Goal: Find specific page/section: Find specific page/section

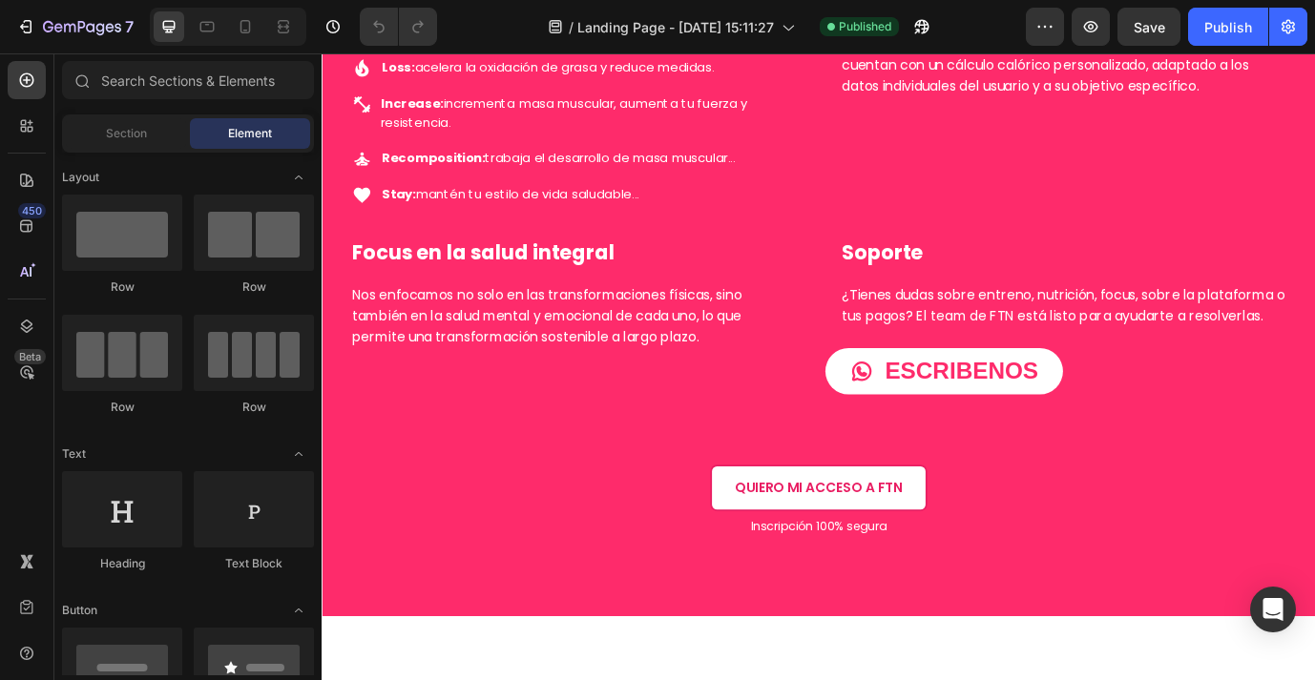
scroll to position [2452, 0]
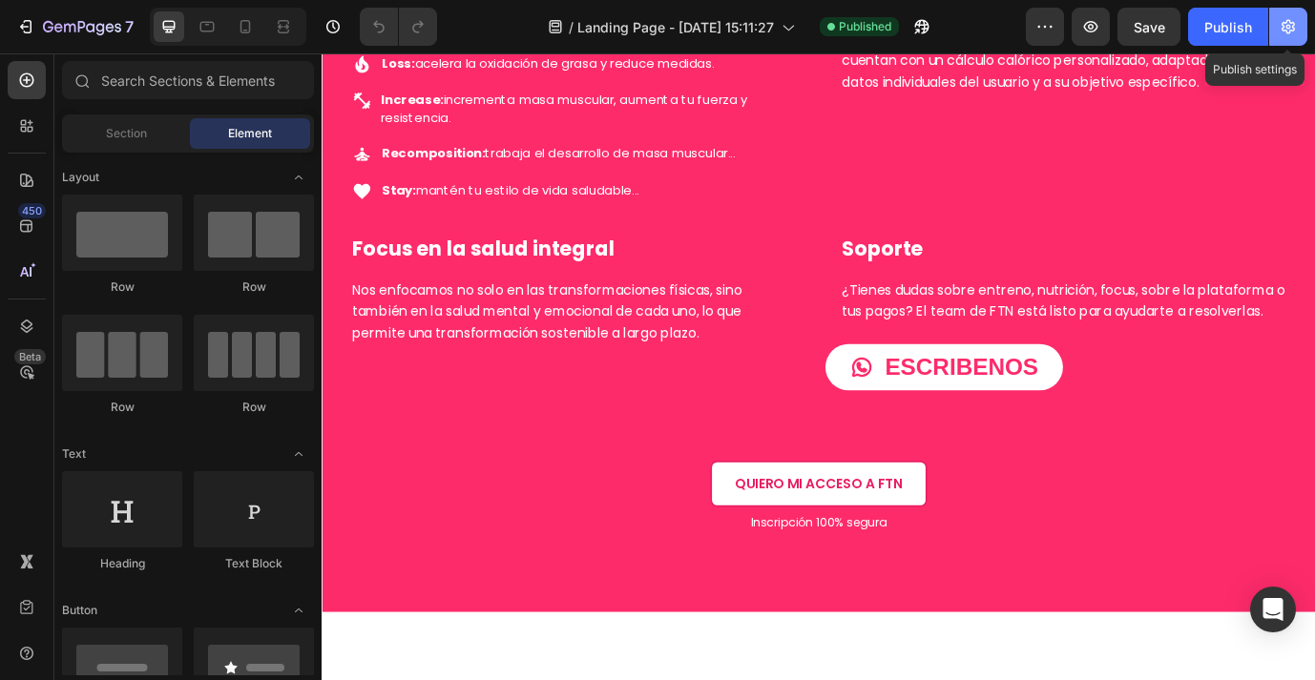
click at [1286, 30] on icon "button" at bounding box center [1288, 26] width 19 height 19
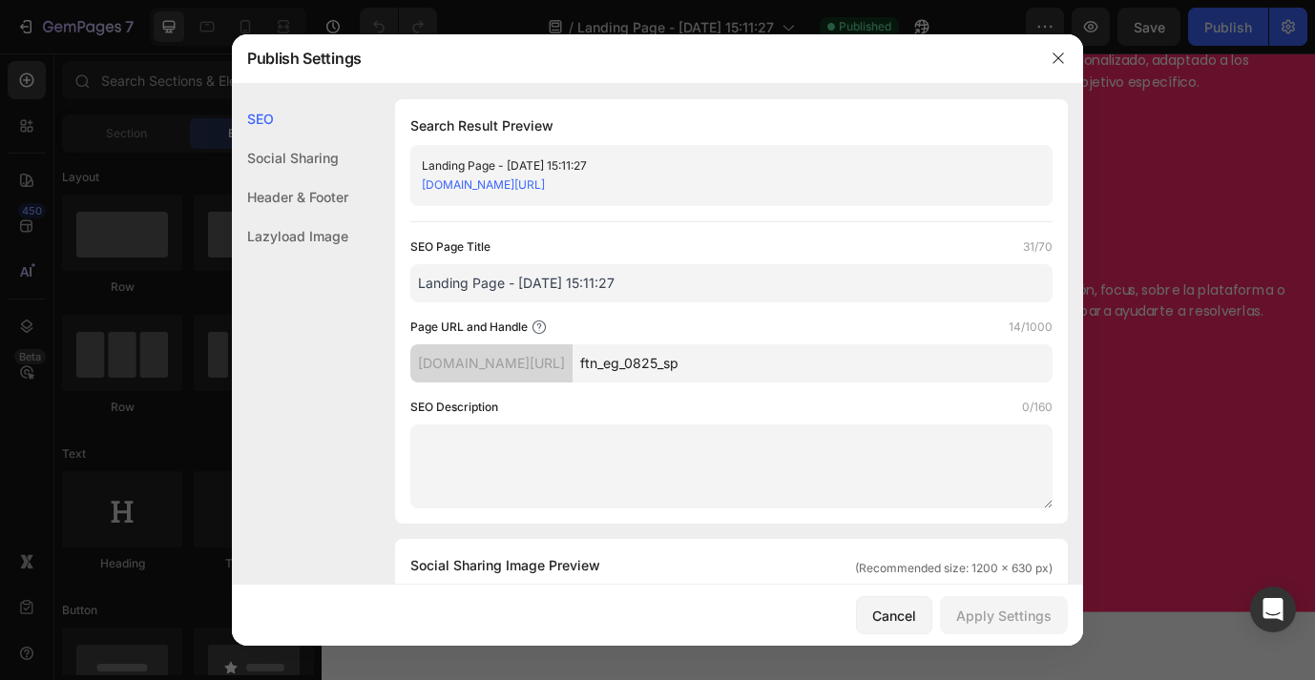
click at [545, 188] on link "ftn-mx.myshopify.com/pages/ftn_eg_0825_sp" at bounding box center [483, 184] width 123 height 14
click at [1061, 61] on icon "button" at bounding box center [1057, 57] width 10 height 10
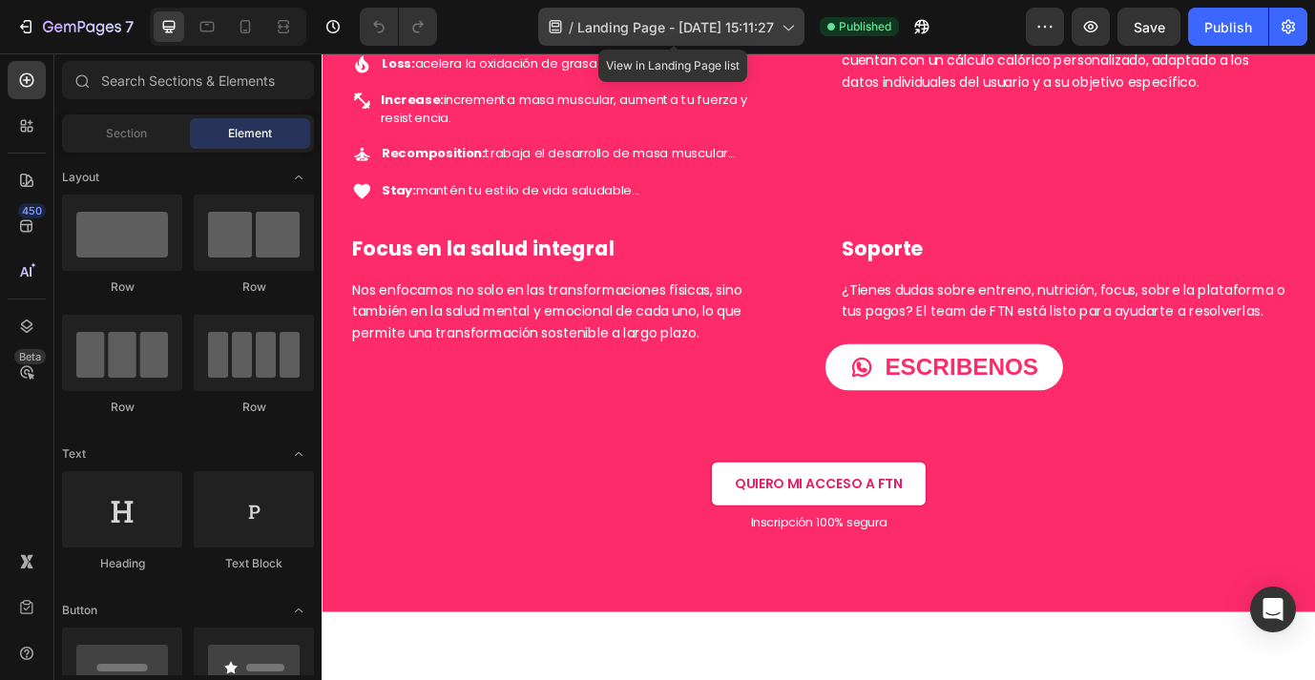
click at [748, 31] on span "Landing Page - [DATE] 15:11:27" at bounding box center [675, 27] width 197 height 20
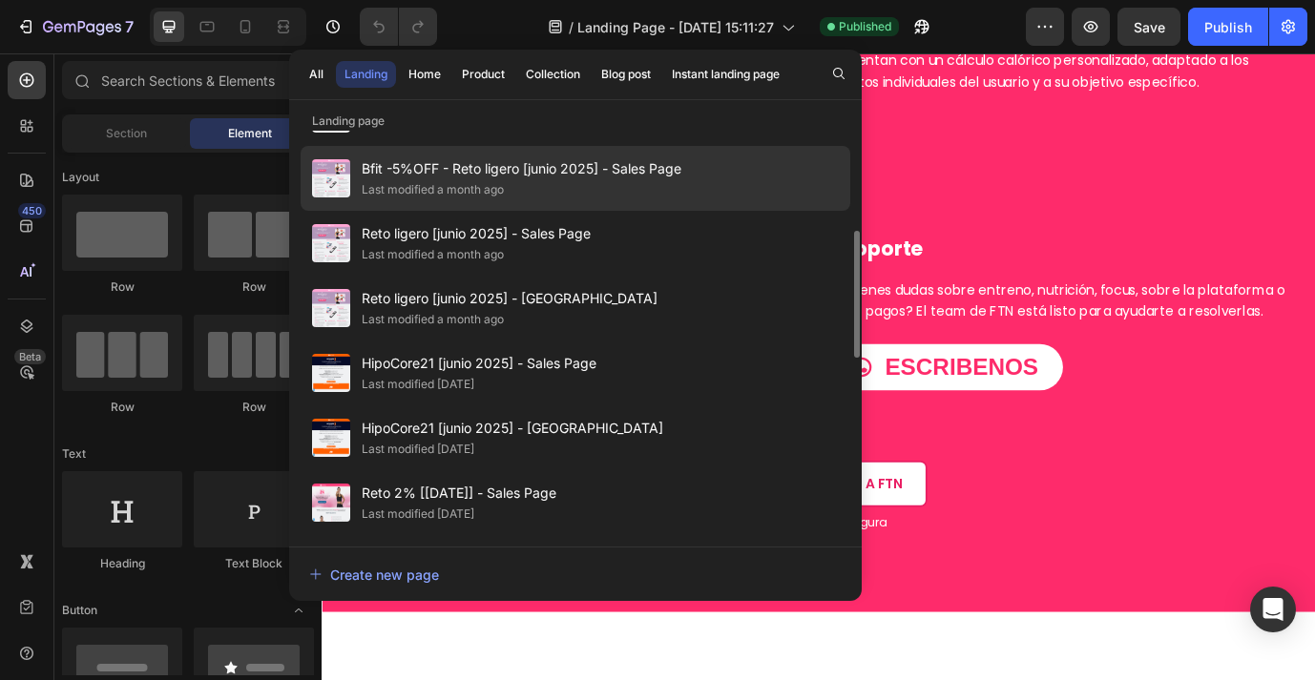
scroll to position [278, 0]
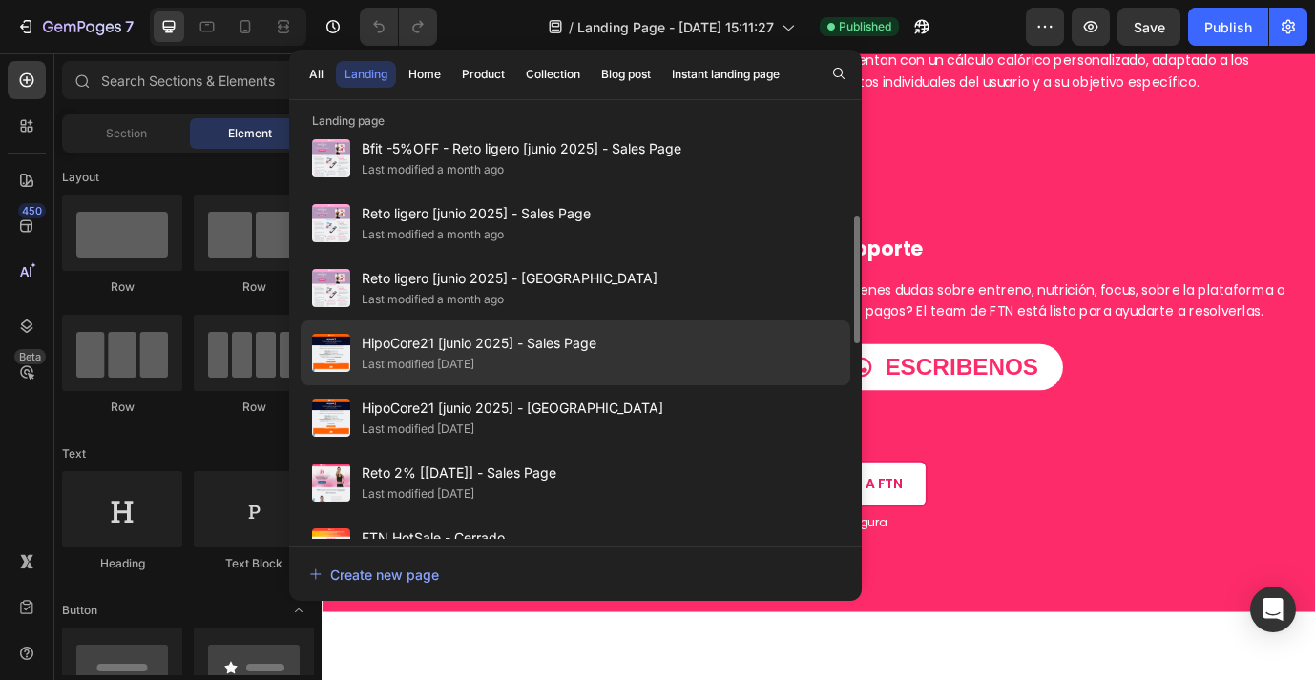
click at [629, 385] on div "HipoCore21 [junio 2025] - Sales Page Last modified 2 months ago" at bounding box center [576, 417] width 550 height 65
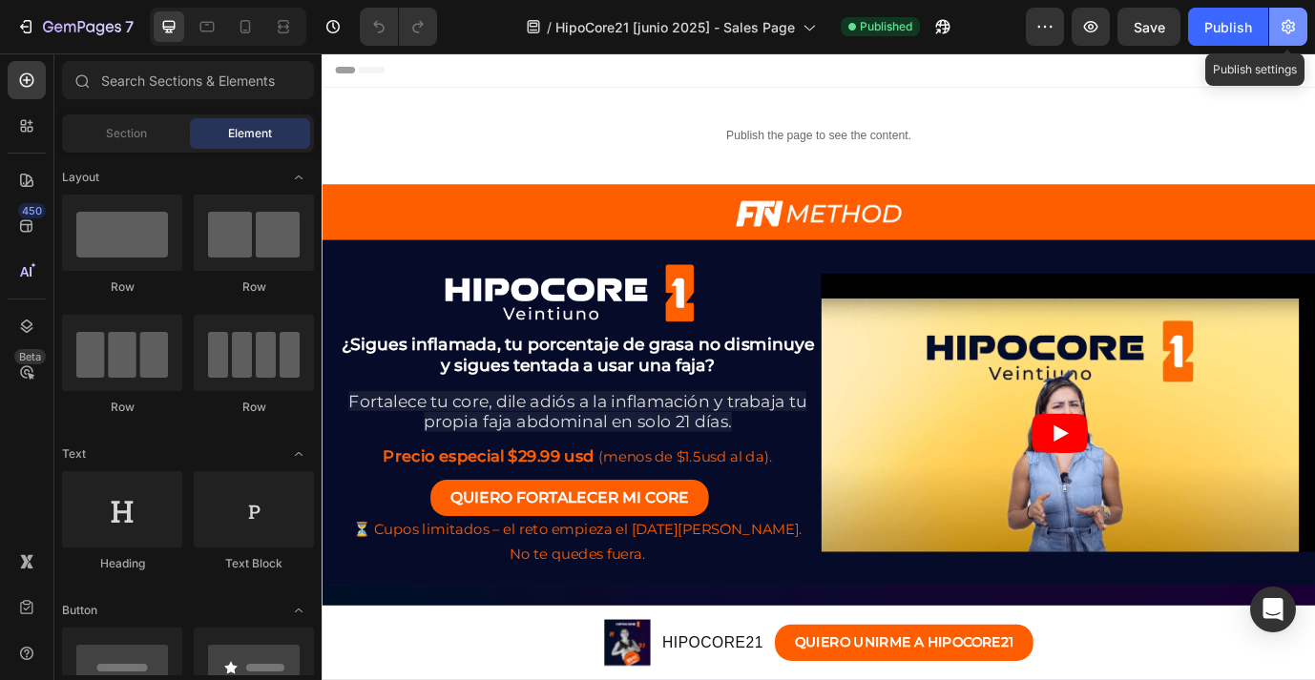
click at [1290, 29] on icon "button" at bounding box center [1287, 27] width 13 height 14
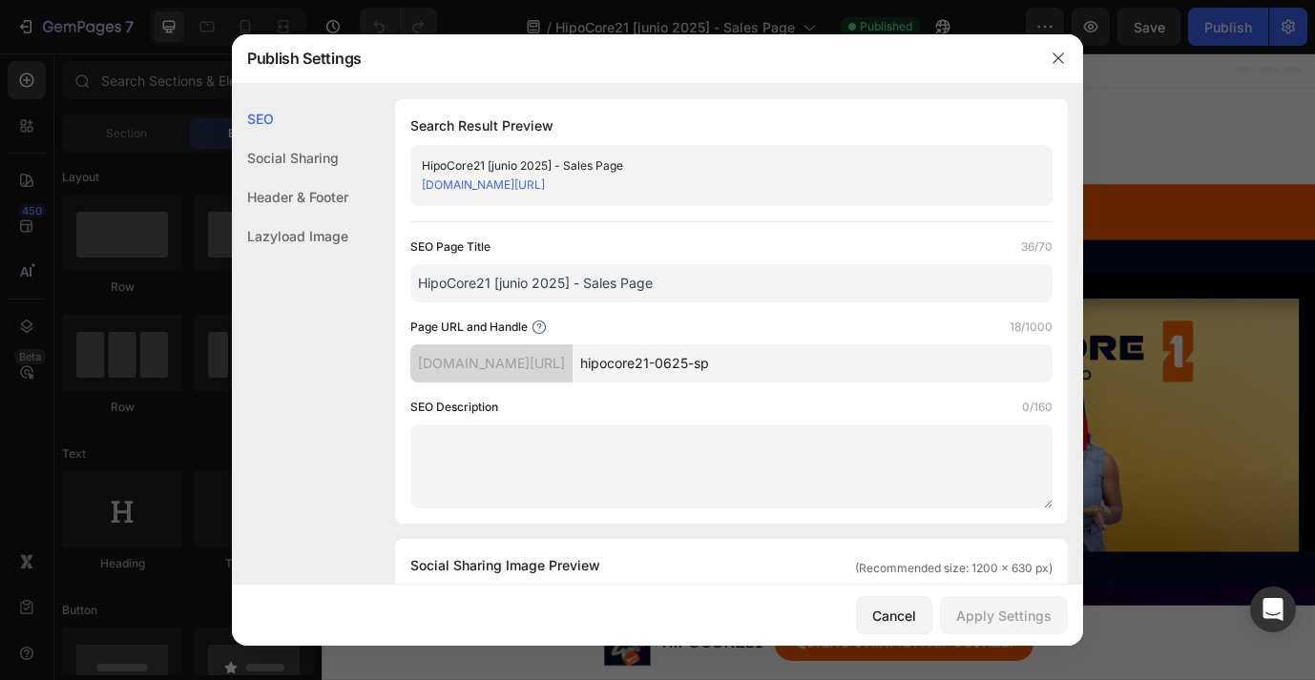
click at [545, 189] on link "[DOMAIN_NAME][URL]" at bounding box center [483, 184] width 123 height 14
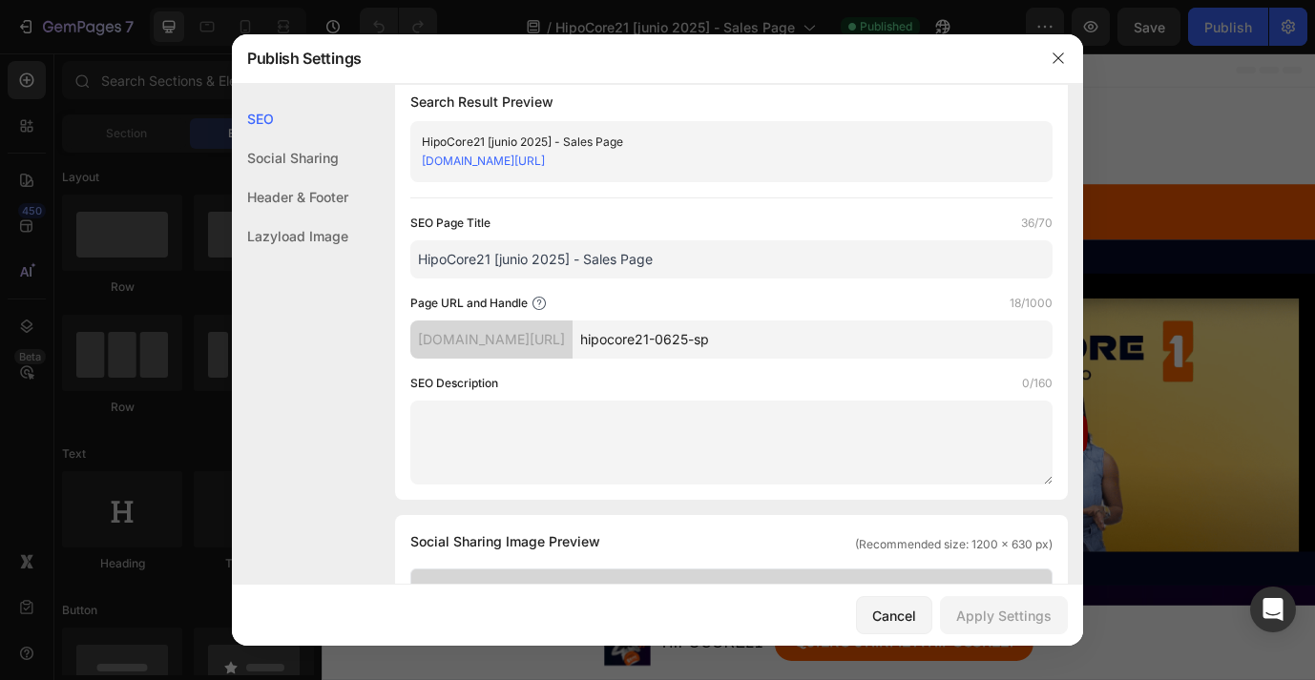
scroll to position [25, 0]
click at [1052, 58] on icon "button" at bounding box center [1058, 58] width 15 height 15
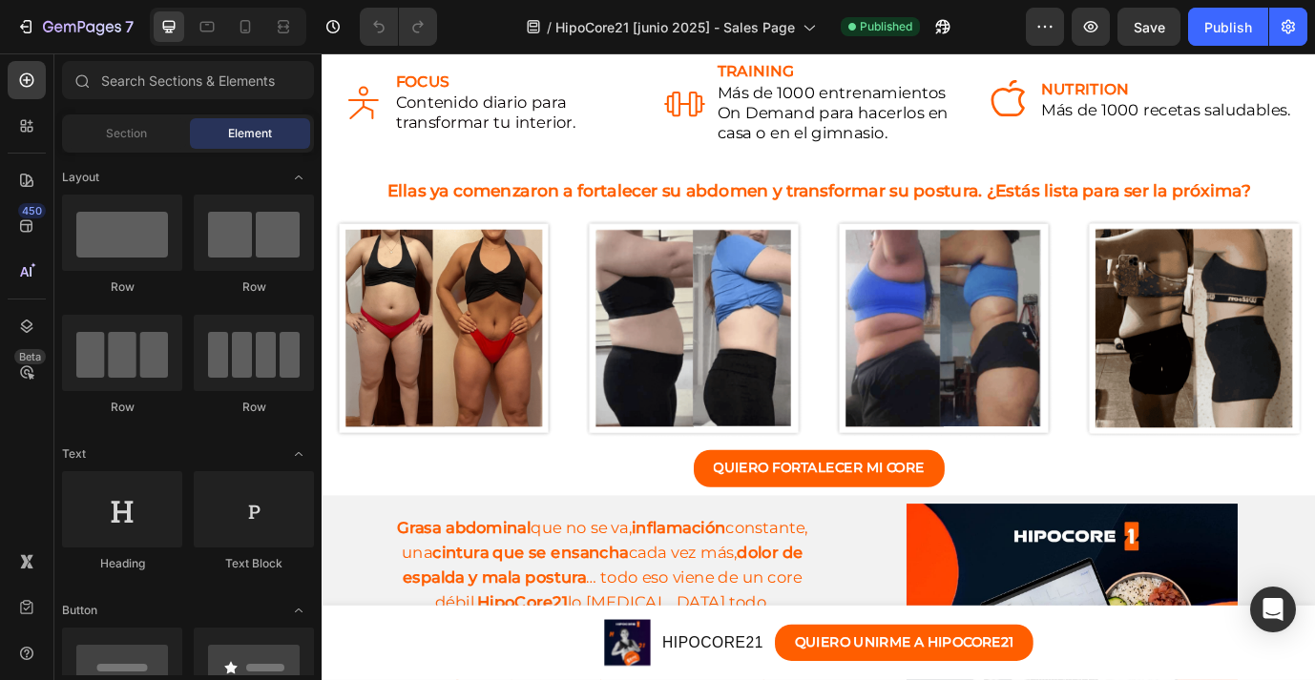
scroll to position [2579, 0]
